Goal: Transaction & Acquisition: Purchase product/service

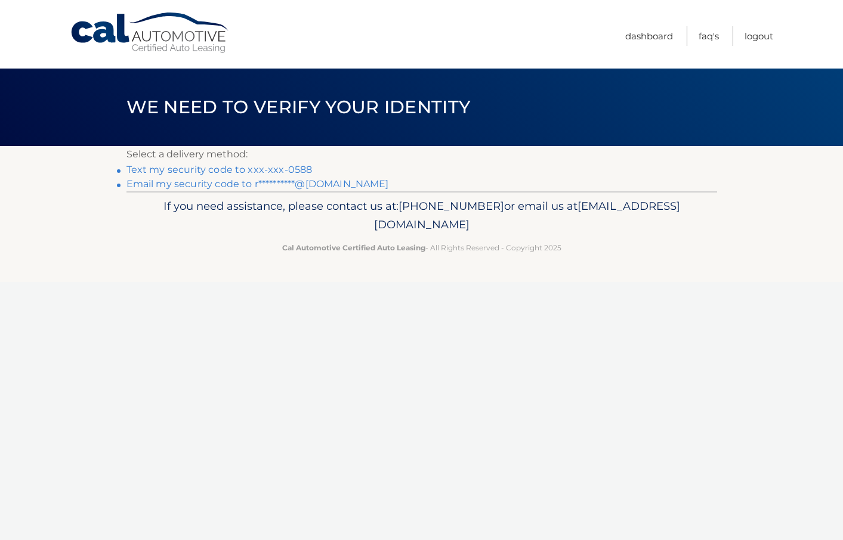
click at [158, 166] on link "Text my security code to xxx-xxx-0588" at bounding box center [219, 169] width 186 height 11
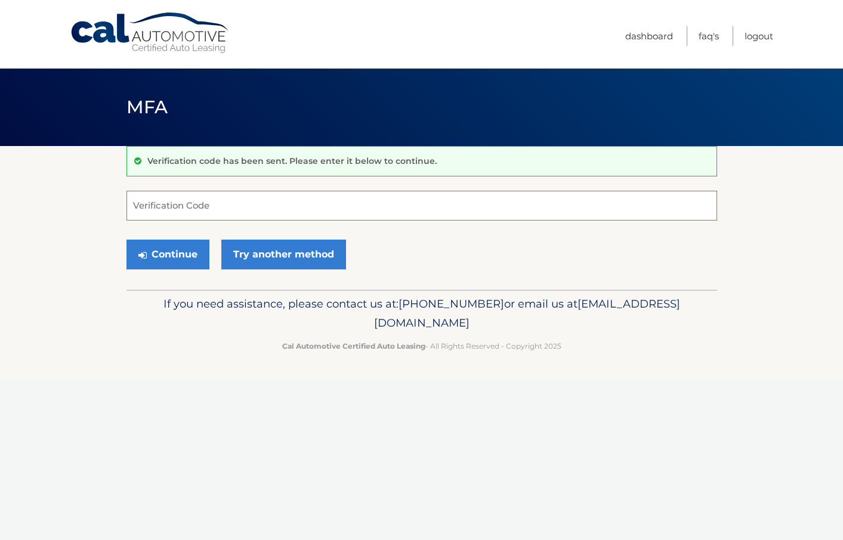
click at [228, 209] on input "Verification Code" at bounding box center [421, 206] width 590 height 30
type input "443161"
click at [169, 249] on button "Continue" at bounding box center [167, 255] width 83 height 30
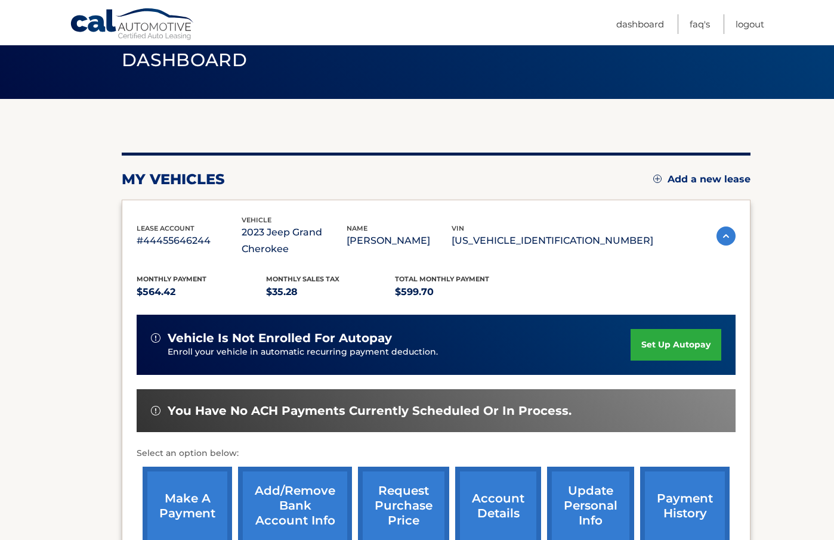
scroll to position [179, 0]
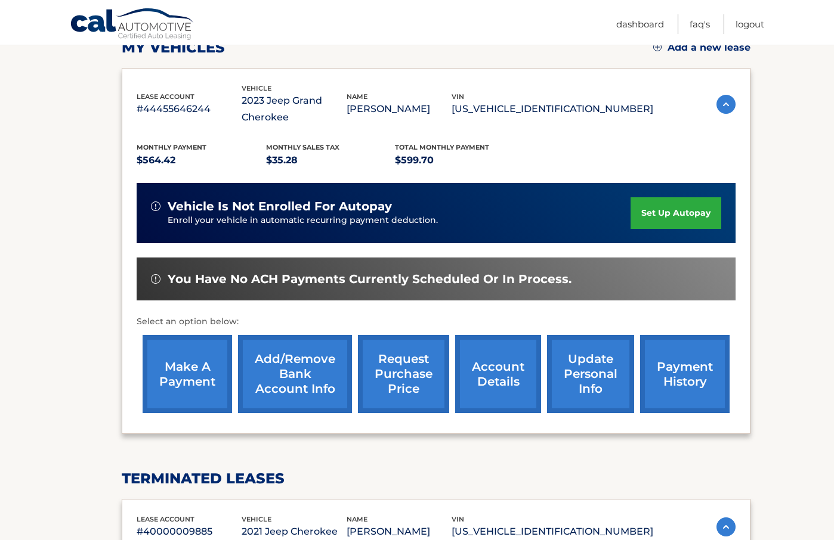
click at [193, 371] on link "make a payment" at bounding box center [187, 374] width 89 height 78
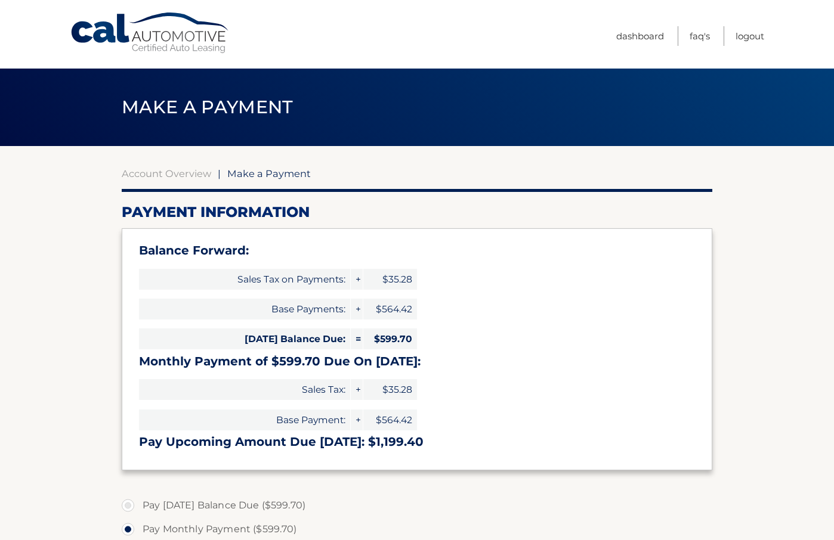
select select "OWY2ZTQ0ZWEtZTI2Yi00OGIyLWFkNDctY2Q0MTY2MGMwMTVj"
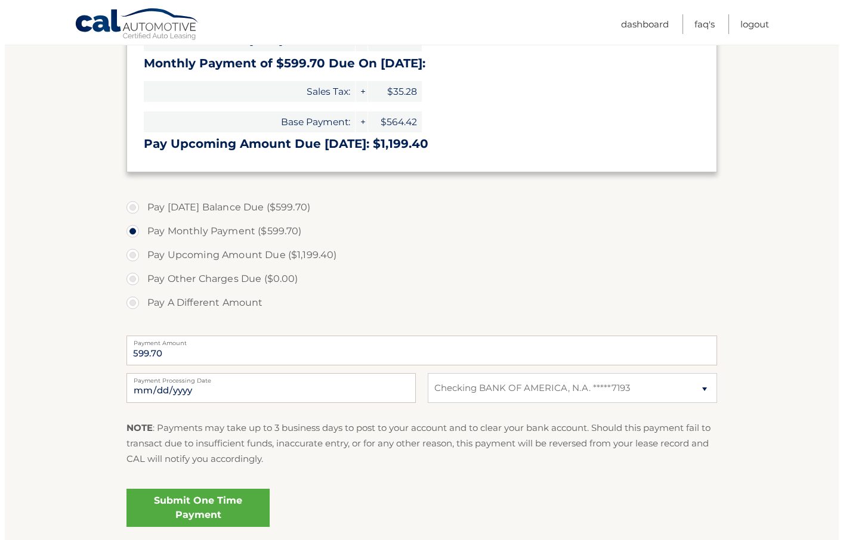
scroll to position [358, 0]
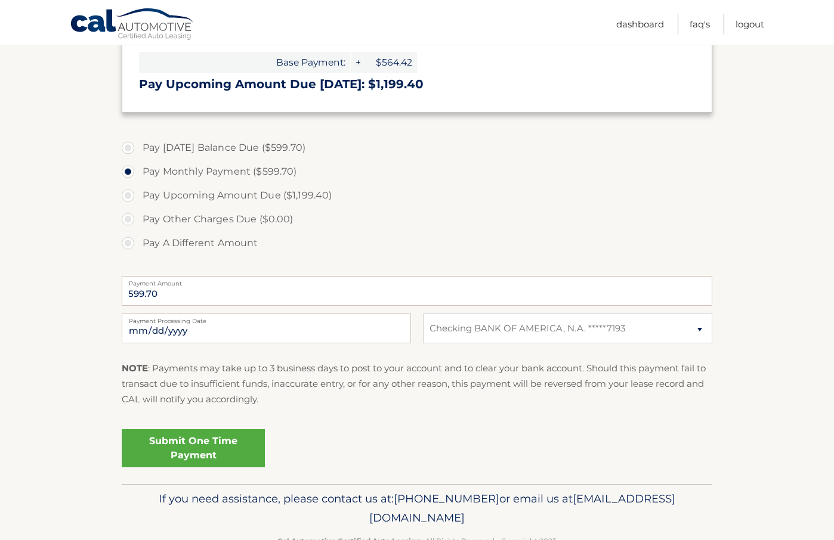
click at [186, 445] on link "Submit One Time Payment" at bounding box center [193, 448] width 143 height 38
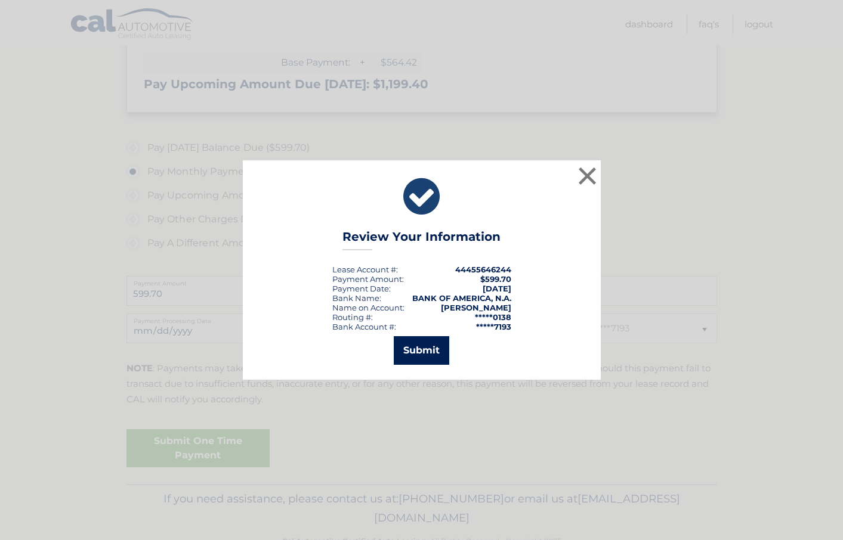
click at [428, 347] on button "Submit" at bounding box center [421, 350] width 55 height 29
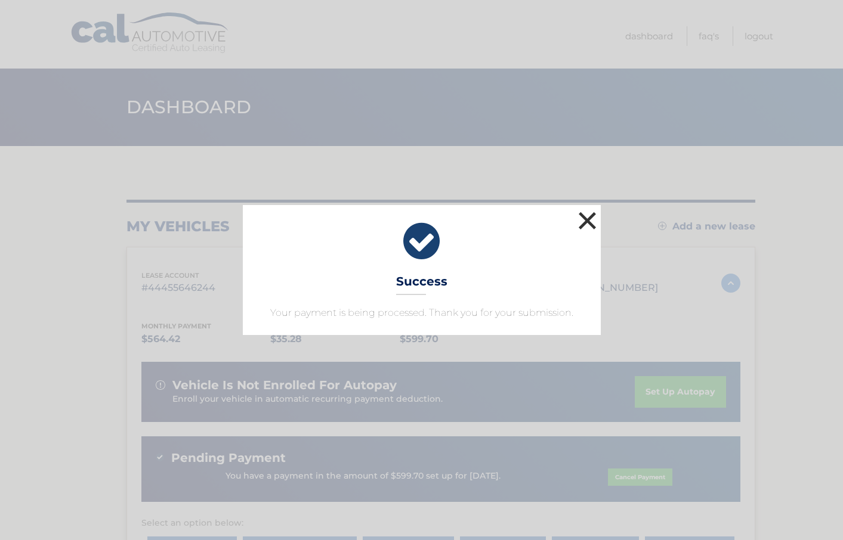
click at [585, 215] on button "×" at bounding box center [588, 221] width 24 height 24
